Goal: Register for event/course

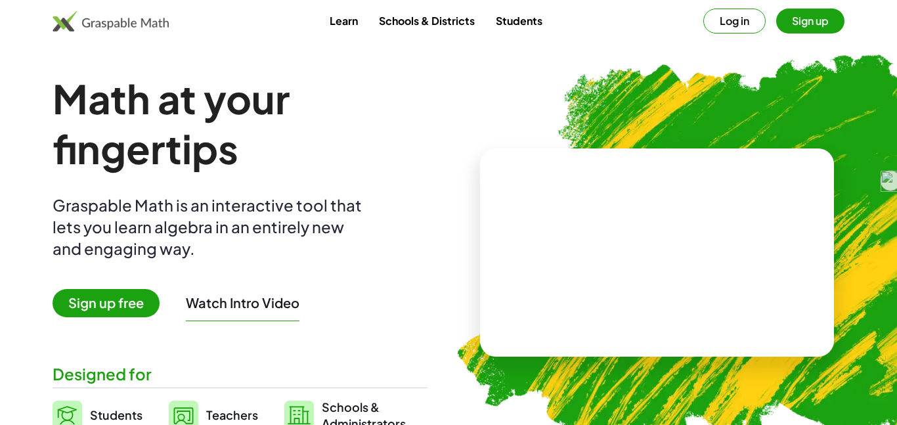
click at [123, 294] on span "Sign up free" at bounding box center [106, 303] width 107 height 28
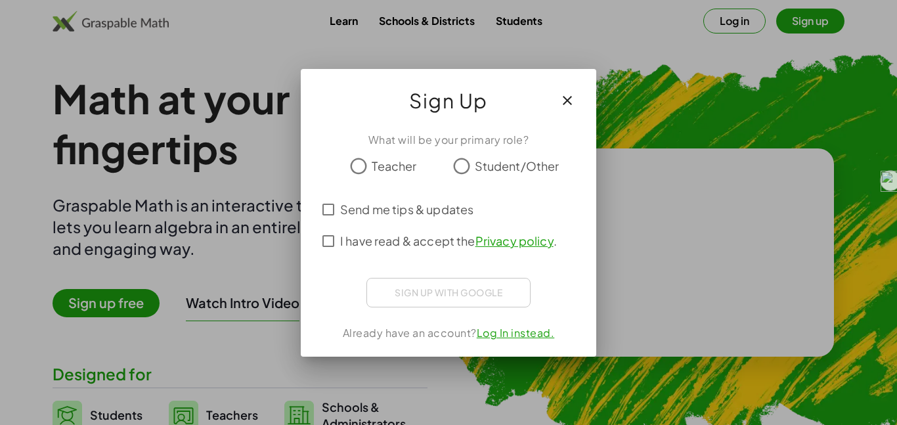
click at [481, 168] on span "Student/Other" at bounding box center [517, 166] width 85 height 18
click at [406, 234] on span "I have read & accept the Privacy policy ." at bounding box center [448, 241] width 217 height 18
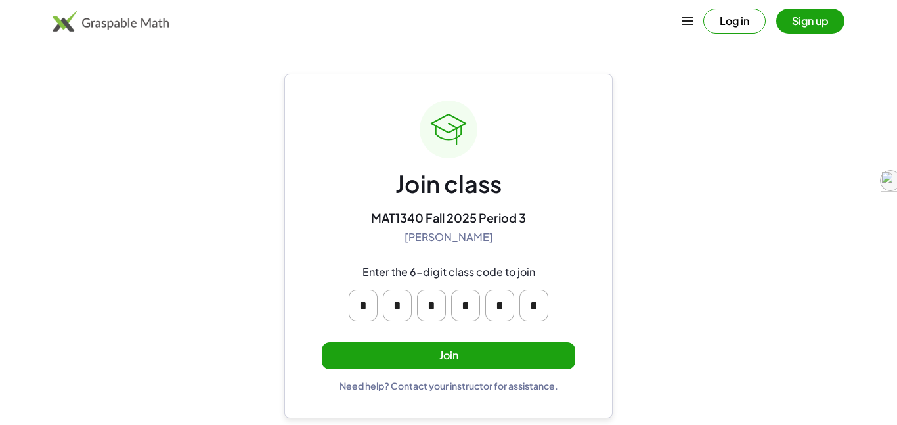
click at [360, 349] on button "Join" at bounding box center [448, 355] width 253 height 27
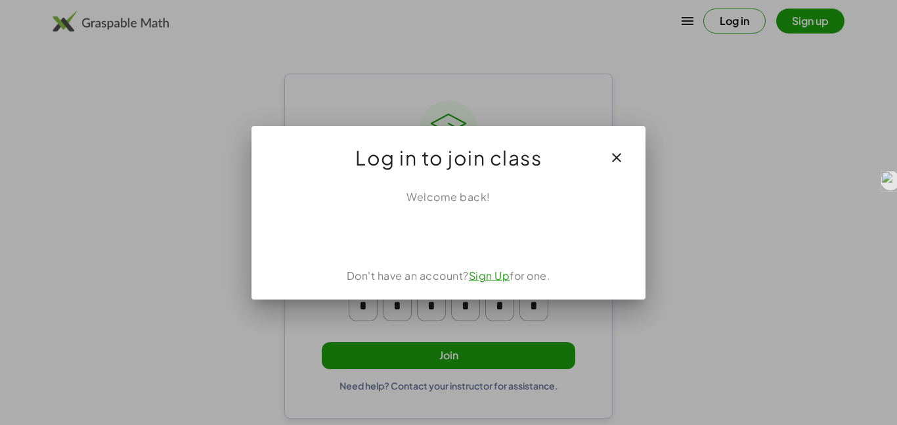
click at [718, 107] on div at bounding box center [448, 212] width 897 height 425
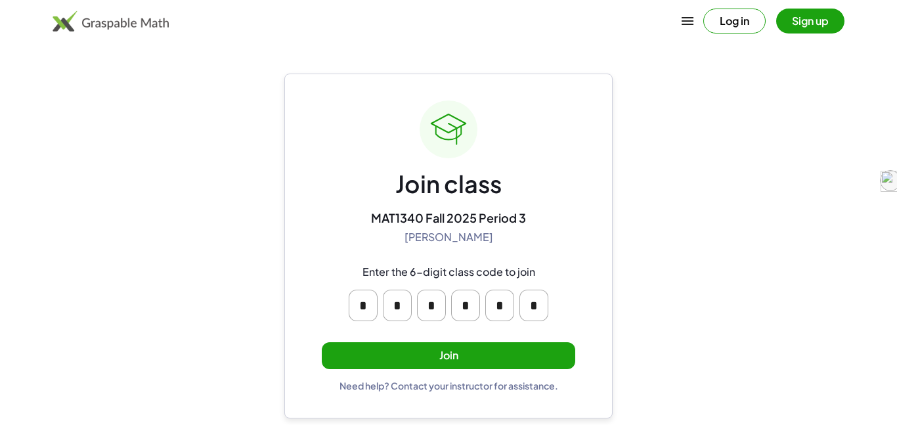
click at [469, 345] on button "Join" at bounding box center [448, 355] width 253 height 27
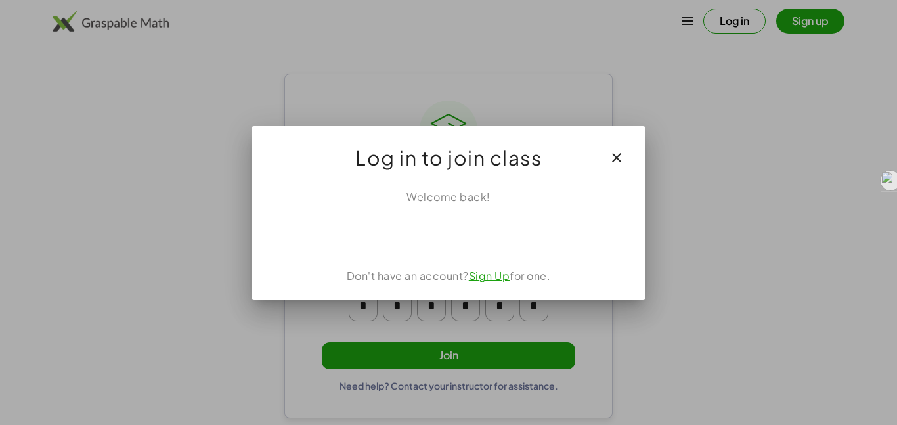
click at [592, 221] on div at bounding box center [448, 234] width 362 height 26
click at [606, 156] on button "button" at bounding box center [617, 158] width 32 height 32
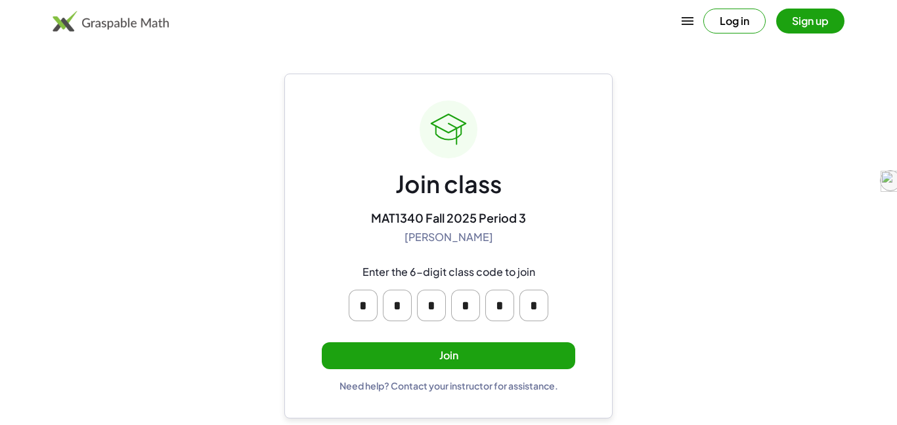
click at [719, 14] on button "Log in" at bounding box center [734, 21] width 62 height 25
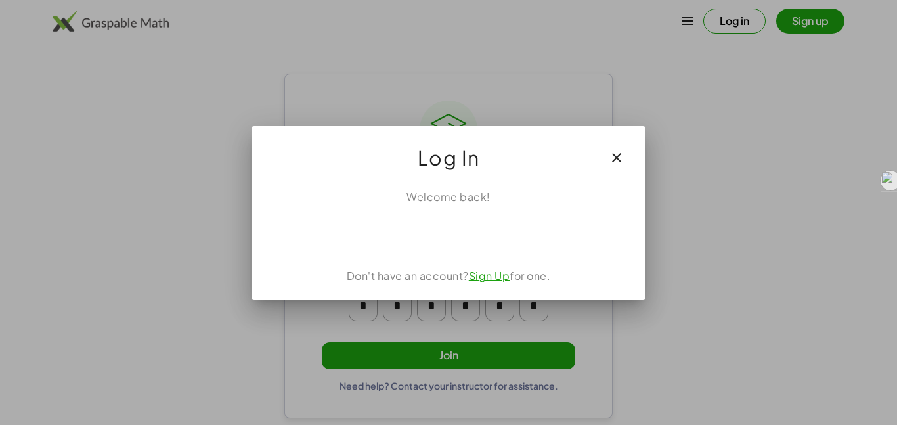
click at [499, 276] on link "Sign Up" at bounding box center [489, 276] width 41 height 14
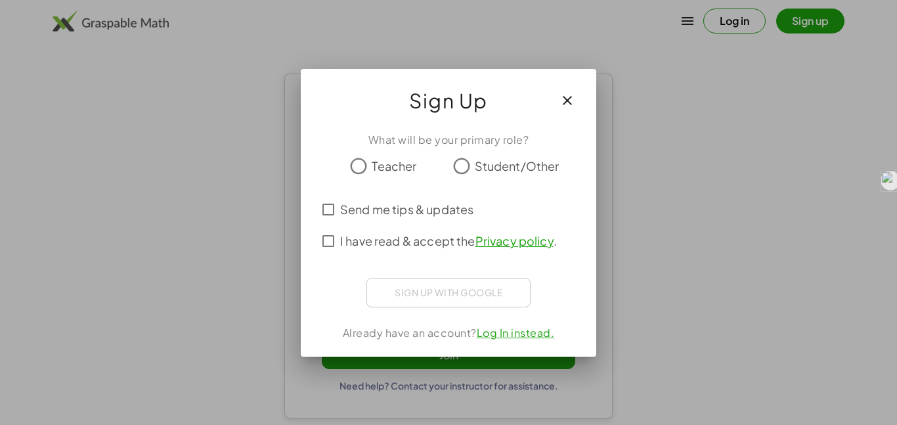
click at [487, 166] on span "Student/Other" at bounding box center [517, 166] width 85 height 18
click at [445, 245] on span "I have read & accept the Privacy policy ." at bounding box center [448, 241] width 217 height 18
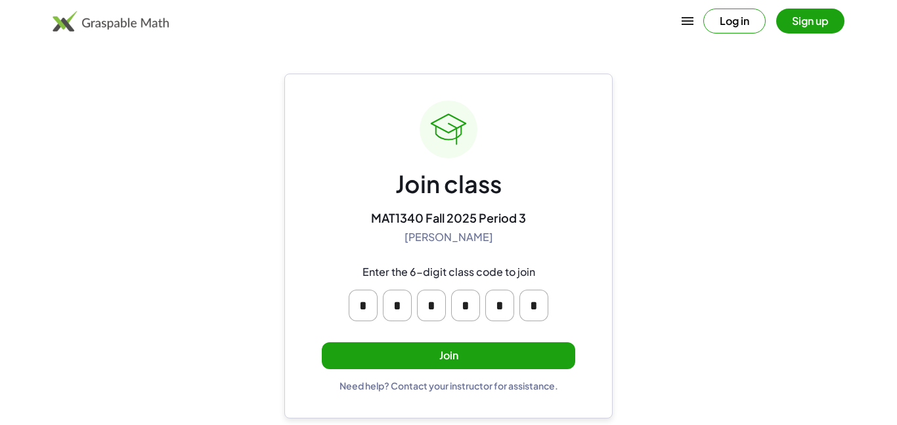
click at [519, 345] on button "Join" at bounding box center [448, 355] width 253 height 27
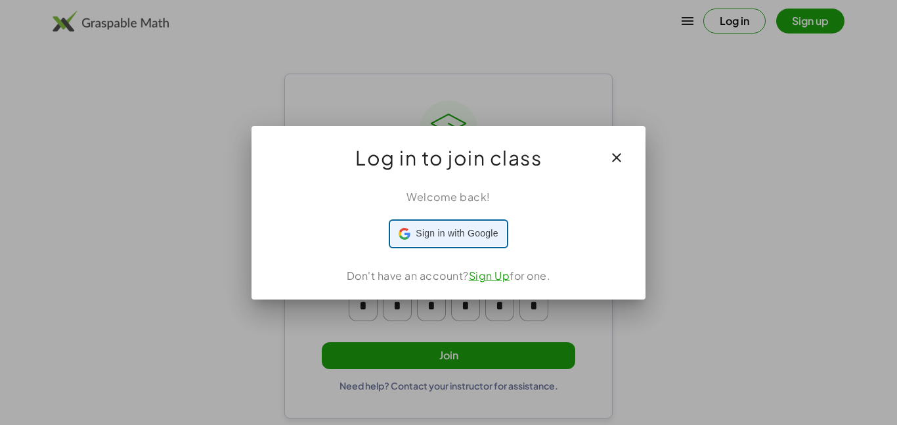
click at [470, 223] on div "Sign in with Google Sign in with Google. Opens in new tab" at bounding box center [448, 233] width 99 height 25
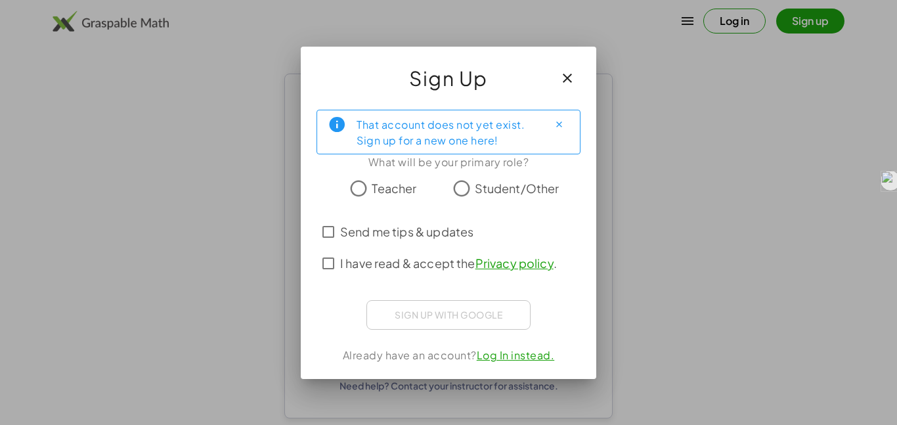
click at [416, 271] on span "I have read & accept the Privacy policy ." at bounding box center [448, 263] width 217 height 18
